Goal: Navigation & Orientation: Understand site structure

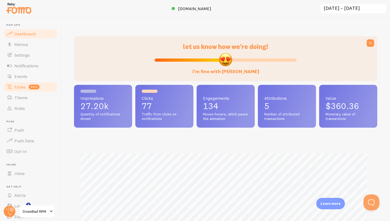
click at [25, 87] on link "Flows beta" at bounding box center [30, 87] width 55 height 11
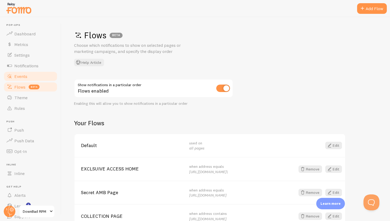
click at [33, 75] on link "Events" at bounding box center [30, 76] width 55 height 11
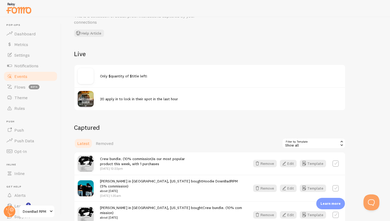
scroll to position [44, 0]
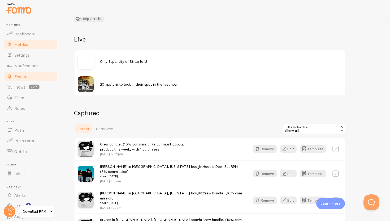
click at [20, 42] on span "Metrics" at bounding box center [21, 44] width 14 height 5
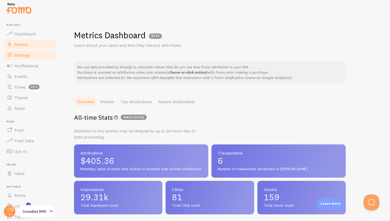
click at [24, 59] on link "Settings" at bounding box center [30, 55] width 55 height 11
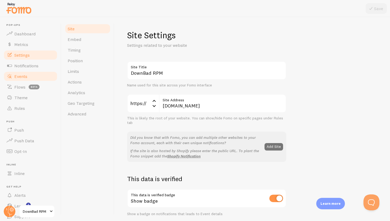
click at [31, 73] on link "Events" at bounding box center [30, 76] width 55 height 11
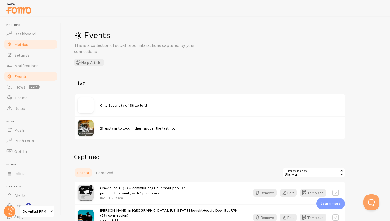
click at [22, 46] on span "Metrics" at bounding box center [21, 44] width 14 height 5
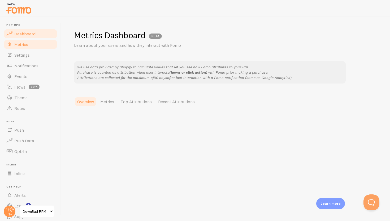
click at [28, 34] on span "Dashboard" at bounding box center [24, 33] width 21 height 5
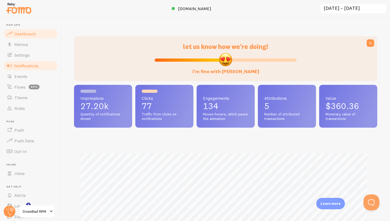
scroll to position [139, 299]
click at [31, 65] on span "Notifications" at bounding box center [26, 65] width 24 height 5
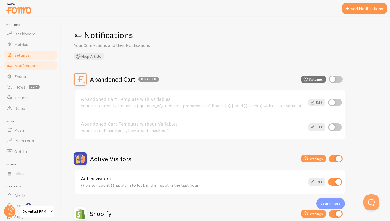
click at [24, 54] on span "Settings" at bounding box center [21, 54] width 15 height 5
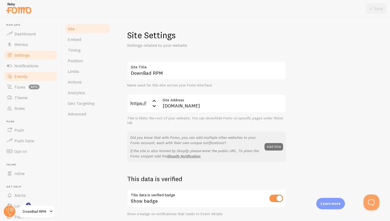
click at [42, 73] on link "Events" at bounding box center [30, 76] width 55 height 11
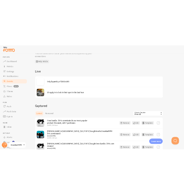
scroll to position [7, 0]
